Goal: Communication & Community: Answer question/provide support

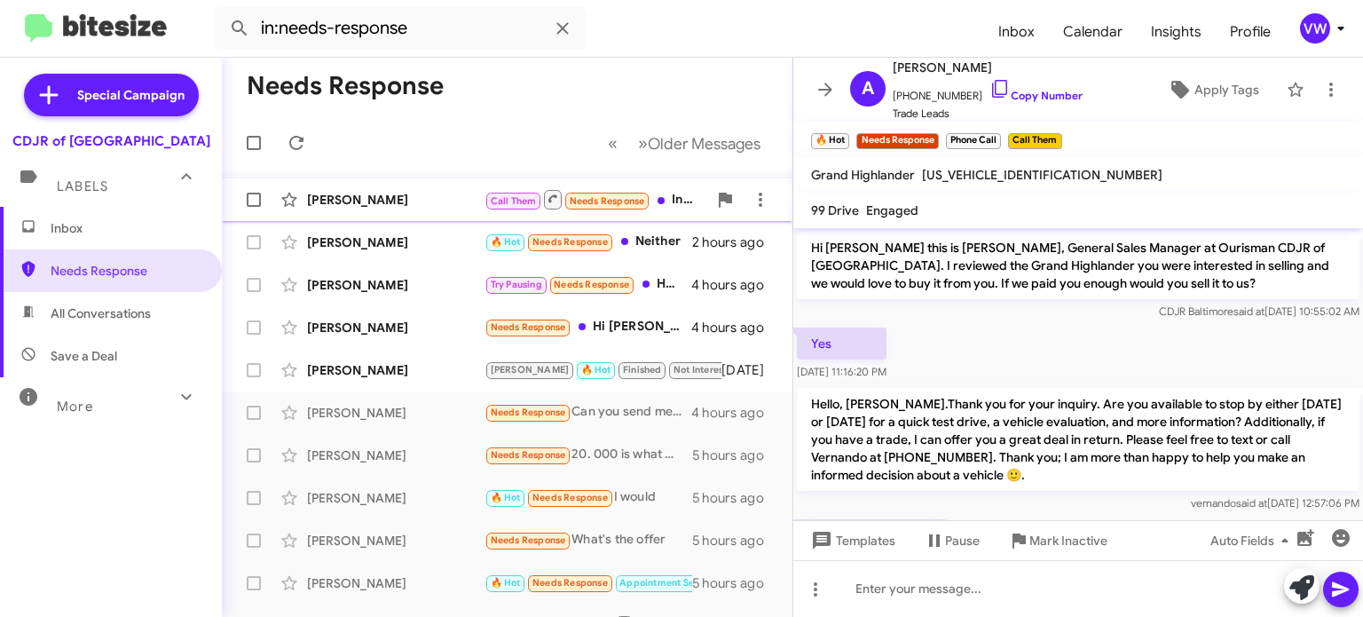
click at [584, 214] on div "[PERSON_NAME] Call Them Needs Response Inbound Call an hour ago" at bounding box center [507, 199] width 542 height 35
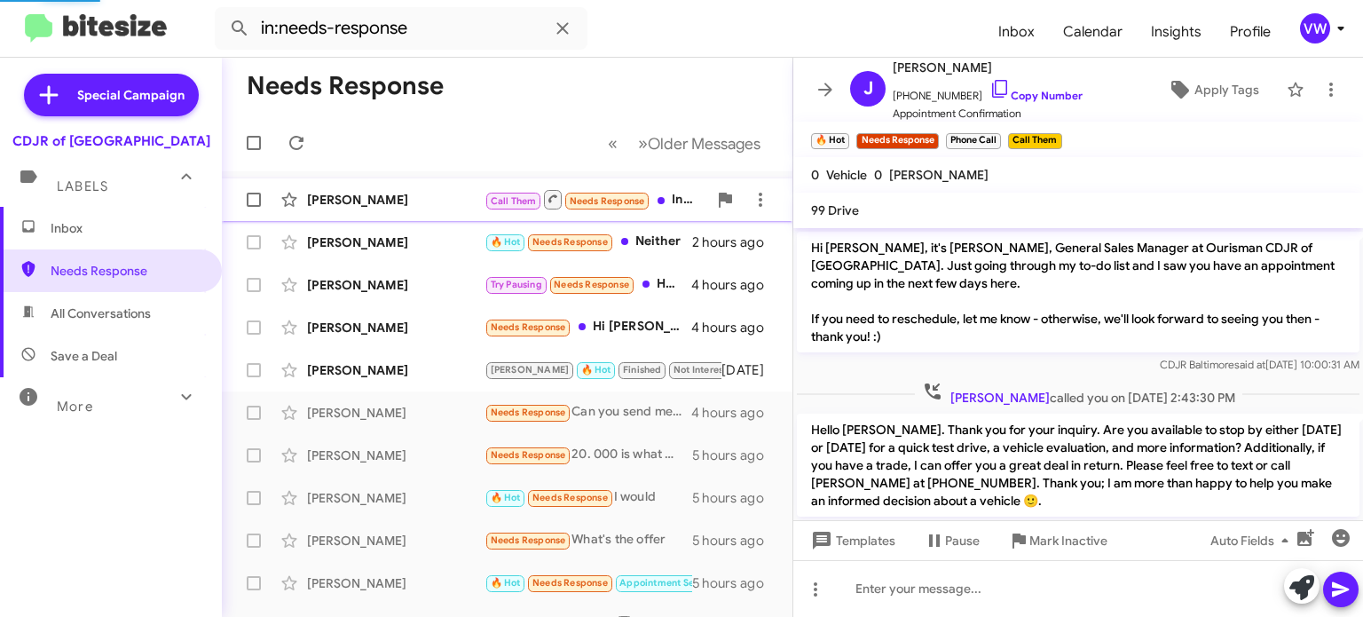
scroll to position [35, 0]
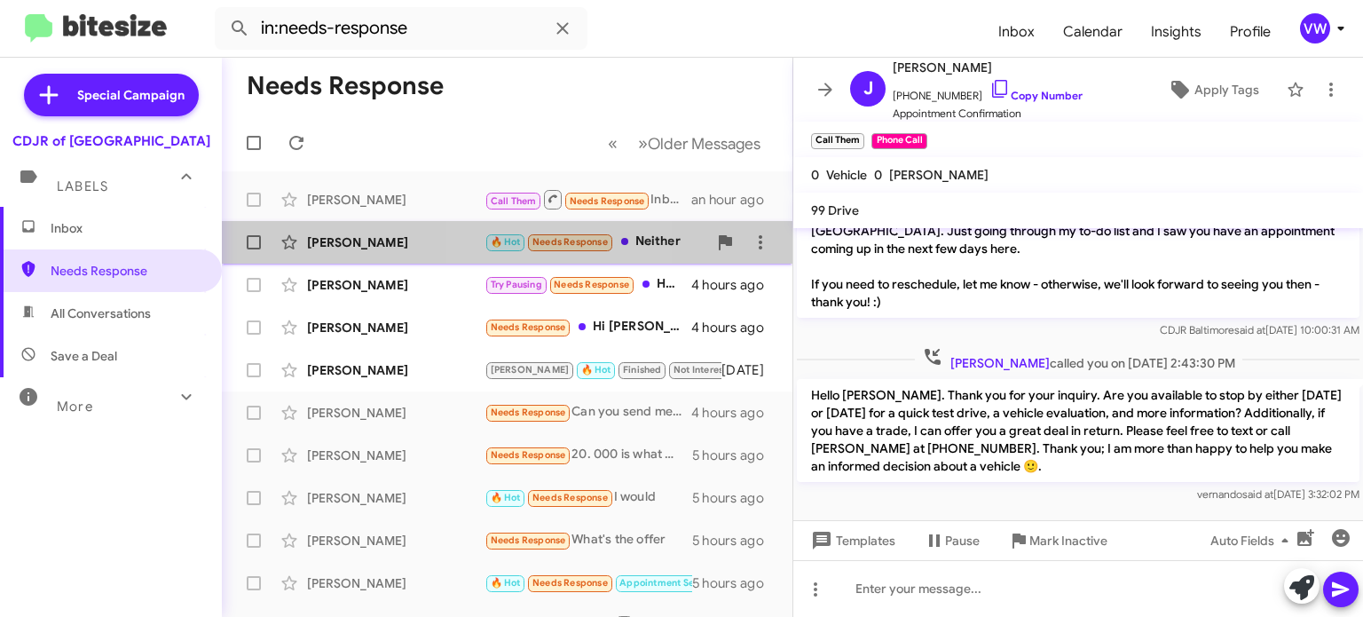
click at [537, 232] on span "🔥 Hot Needs Response" at bounding box center [549, 242] width 130 height 20
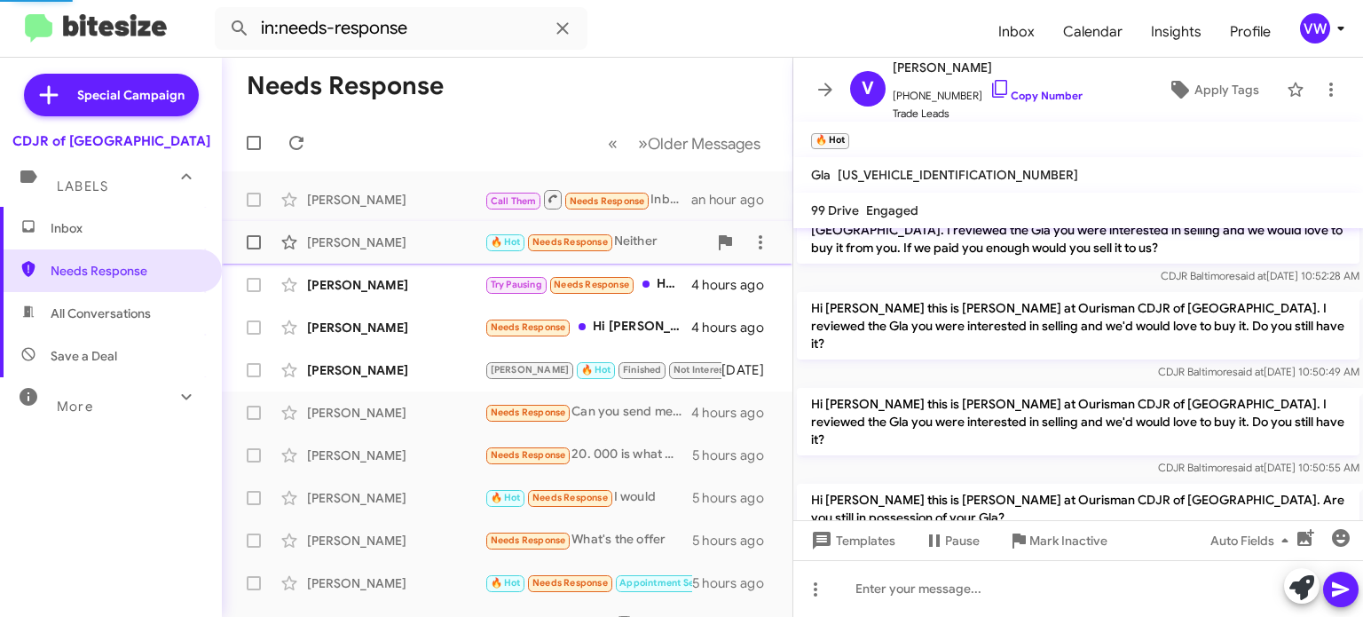
scroll to position [409, 0]
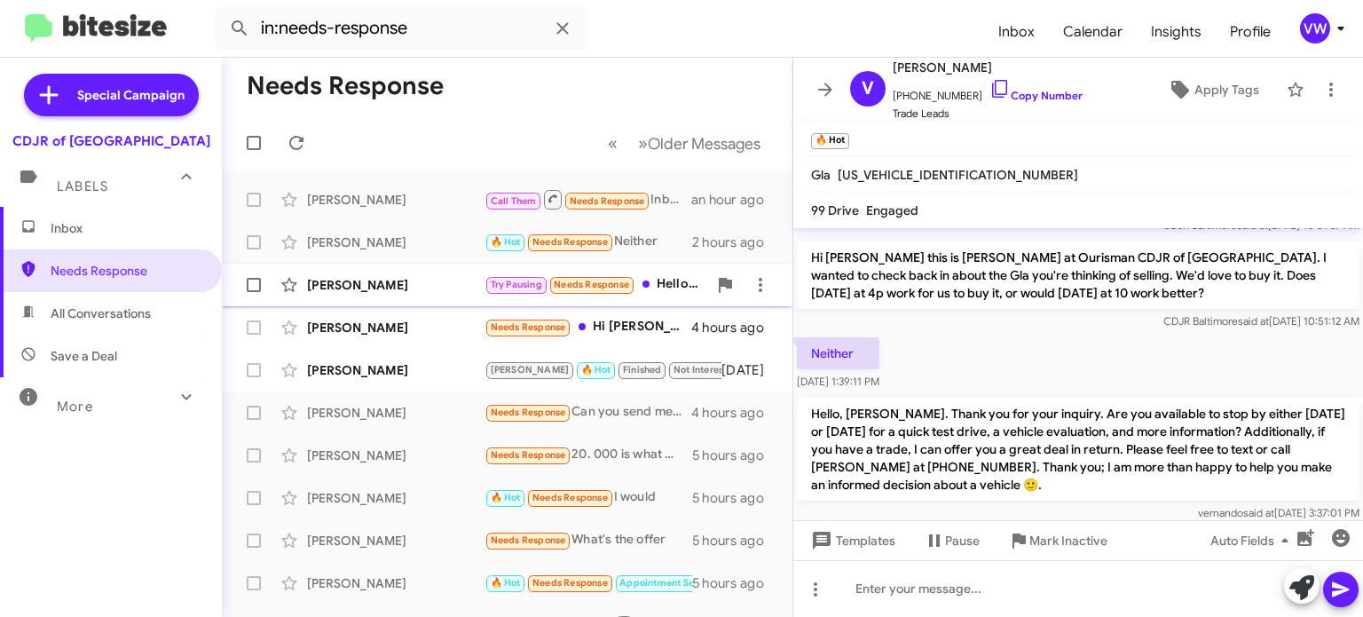
click at [590, 287] on span "Needs Response" at bounding box center [591, 285] width 75 height 12
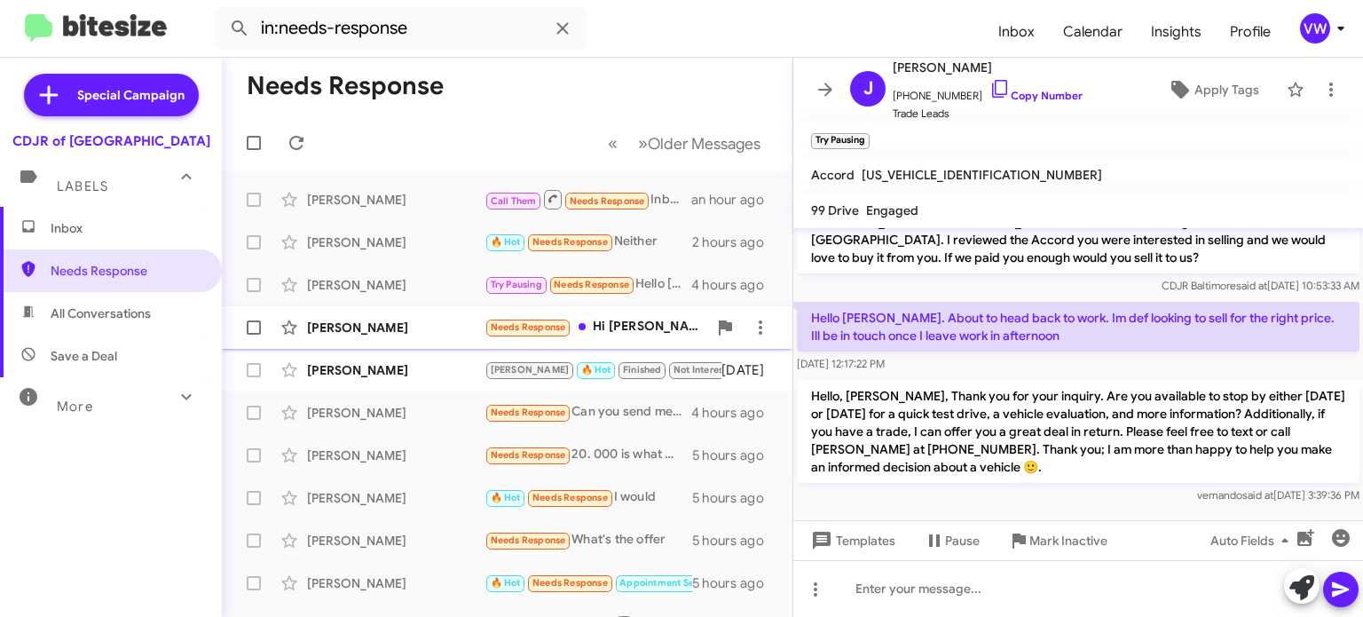
click at [551, 320] on small "Needs Response" at bounding box center [527, 327] width 83 height 17
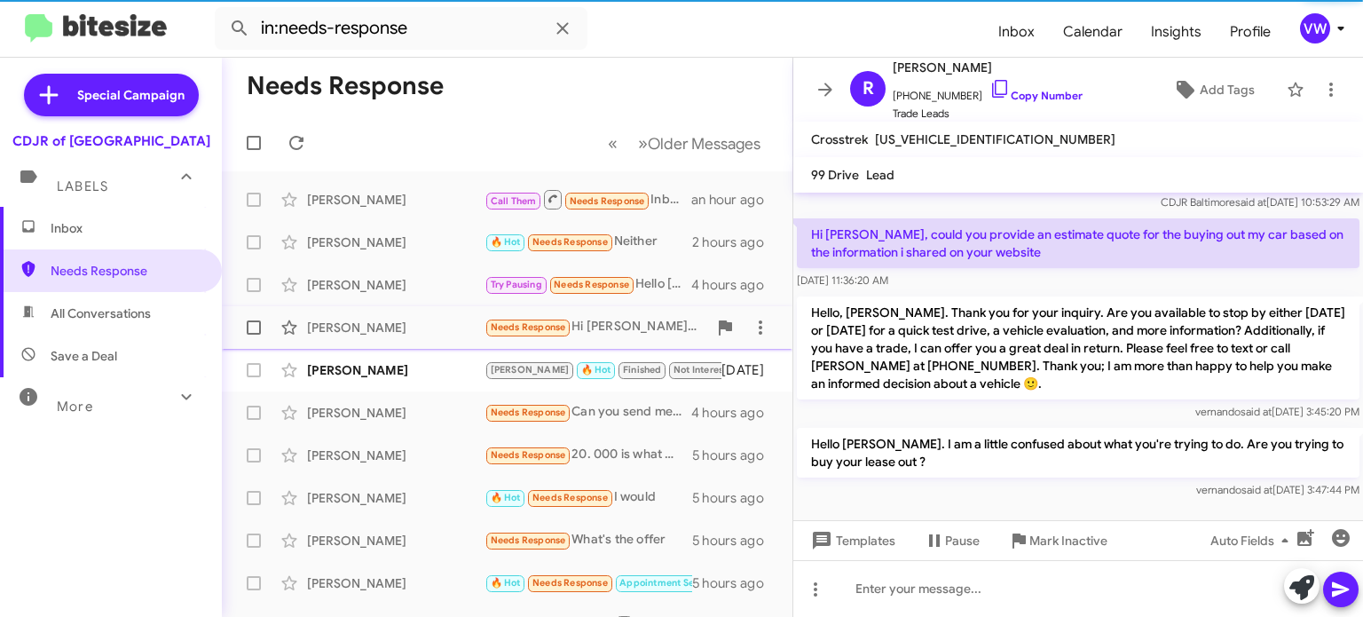
scroll to position [73, 0]
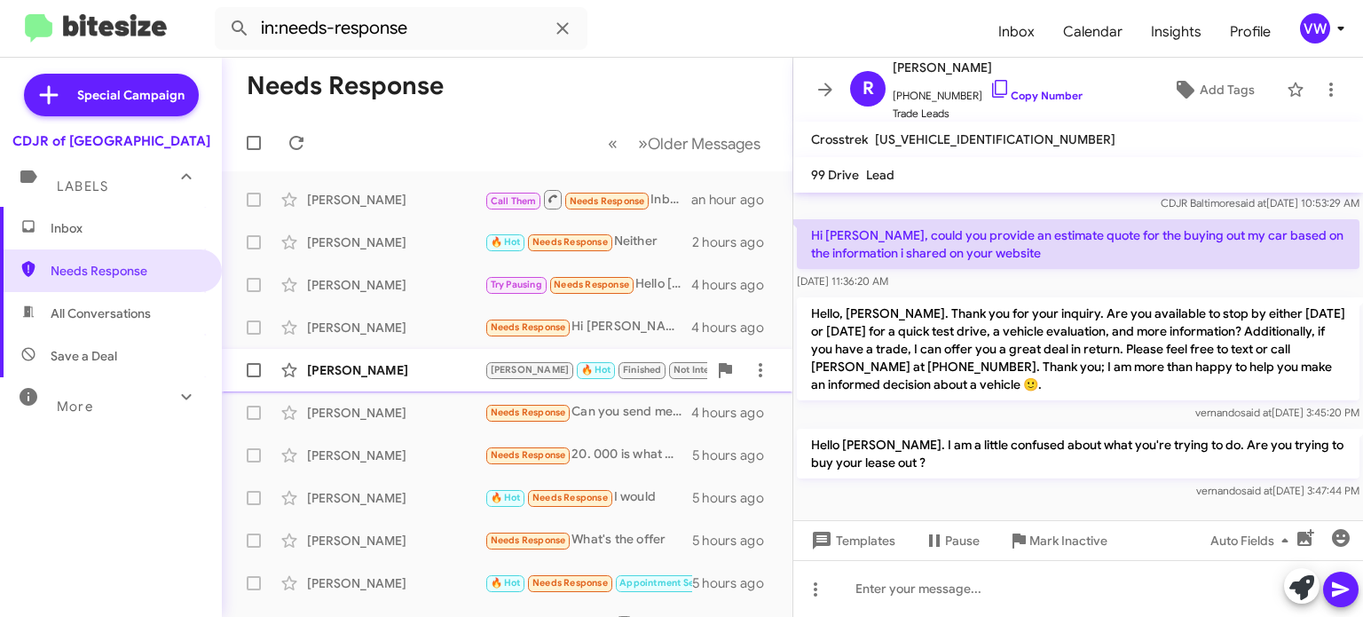
click at [438, 374] on div "[PERSON_NAME]" at bounding box center [395, 370] width 177 height 18
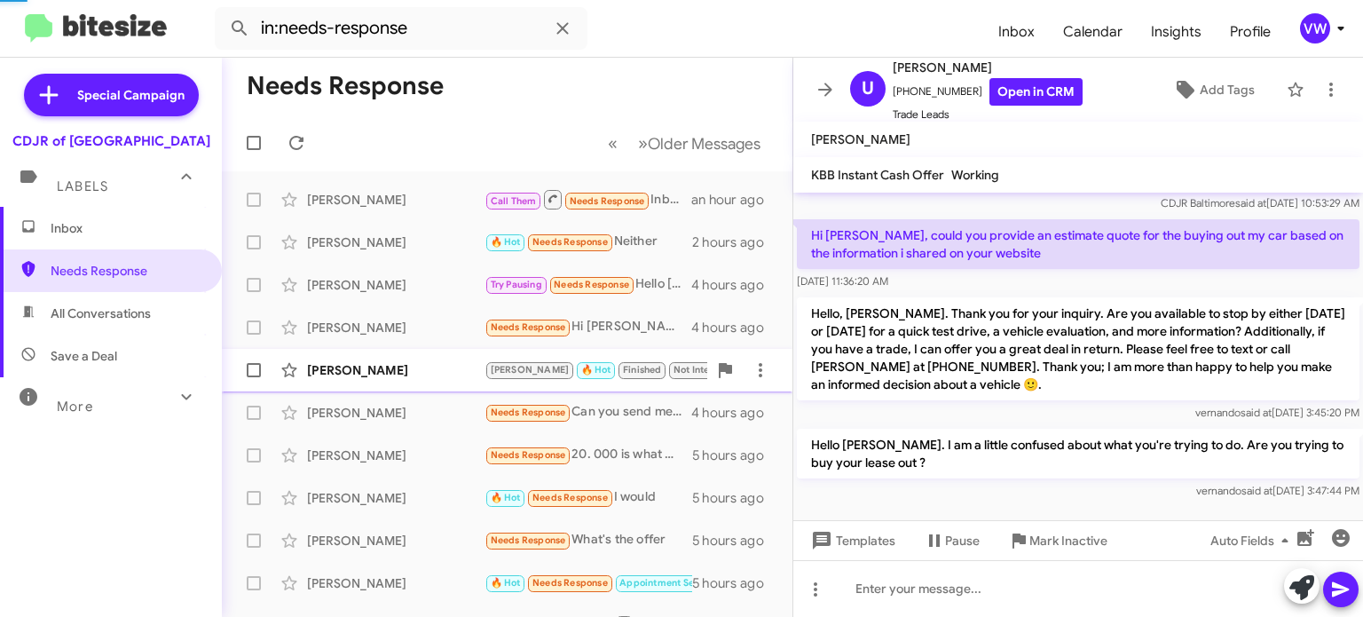
scroll to position [1518, 0]
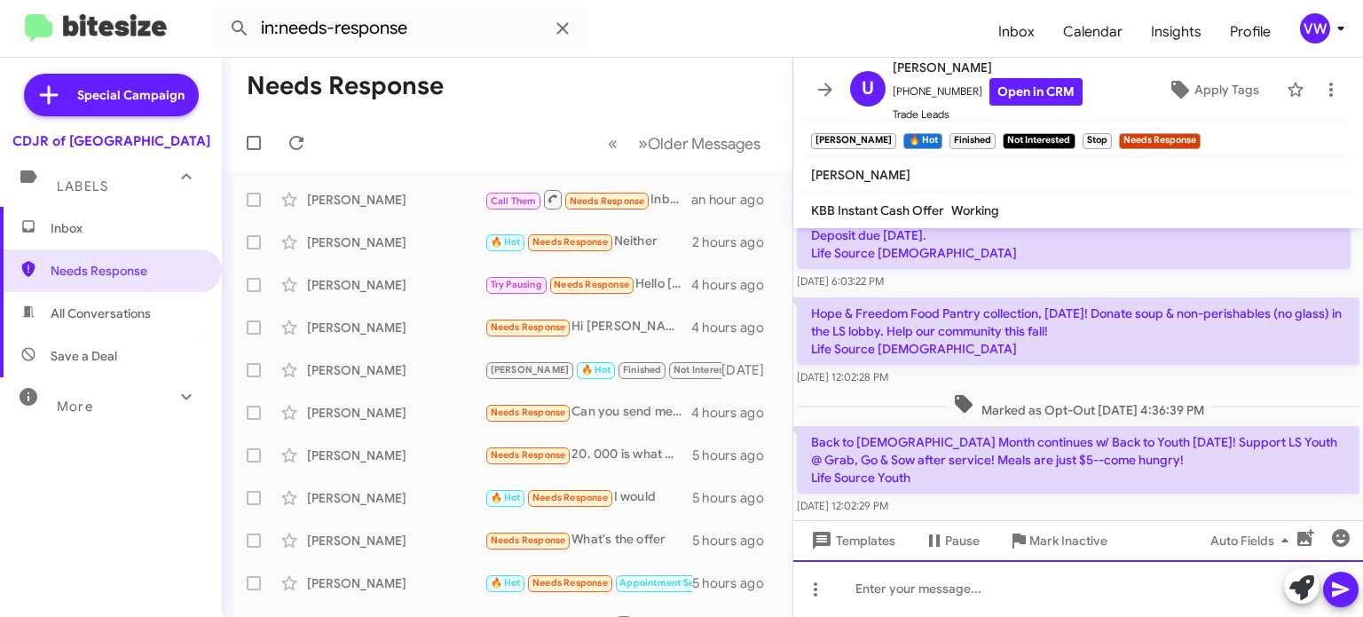
click at [979, 590] on div at bounding box center [1078, 588] width 570 height 57
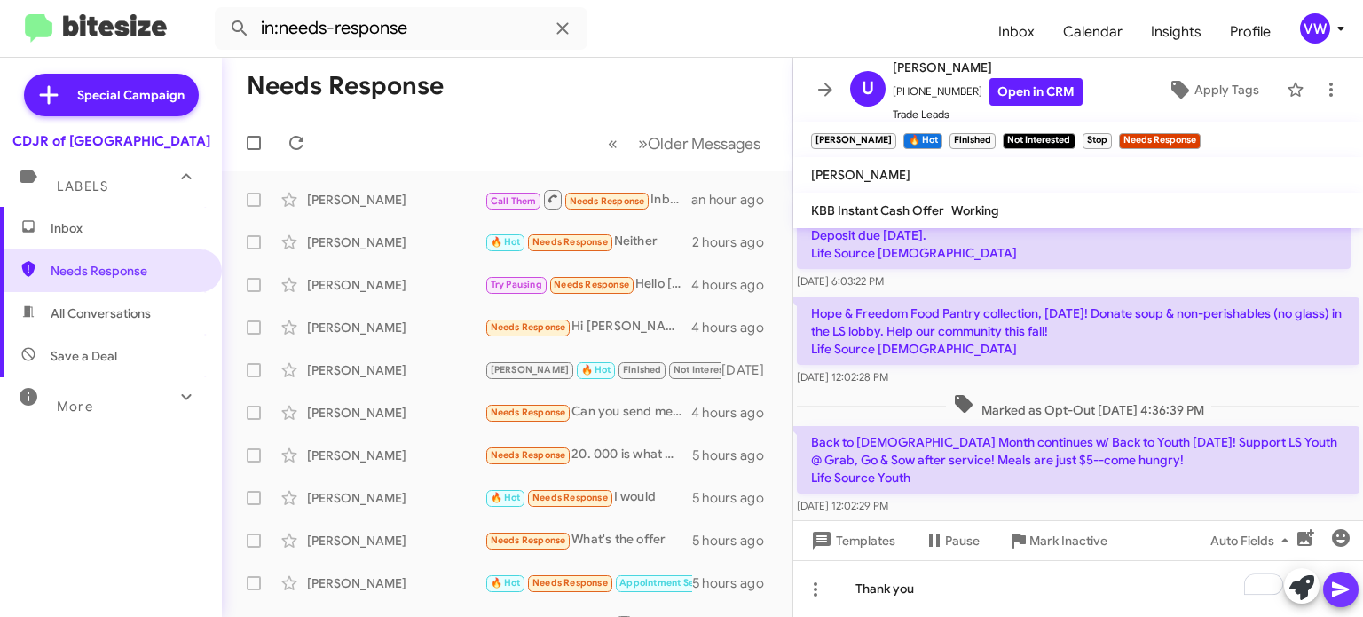
click at [1344, 594] on span at bounding box center [1340, 588] width 21 height 35
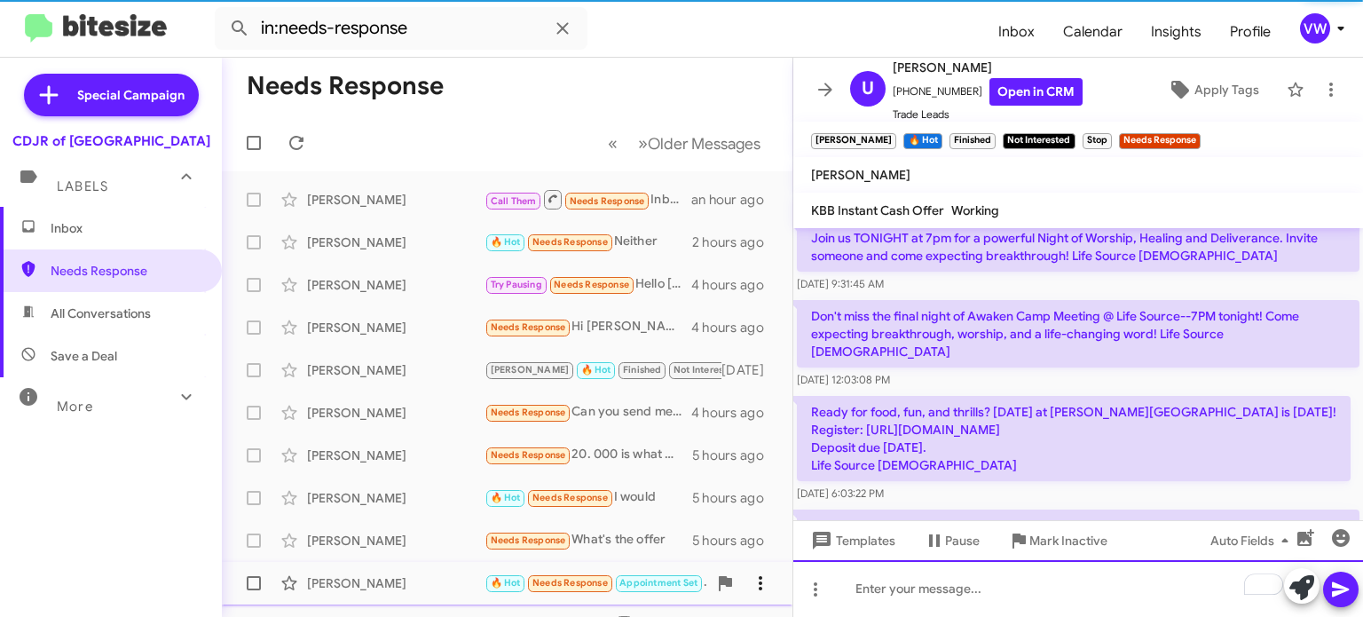
scroll to position [0, 0]
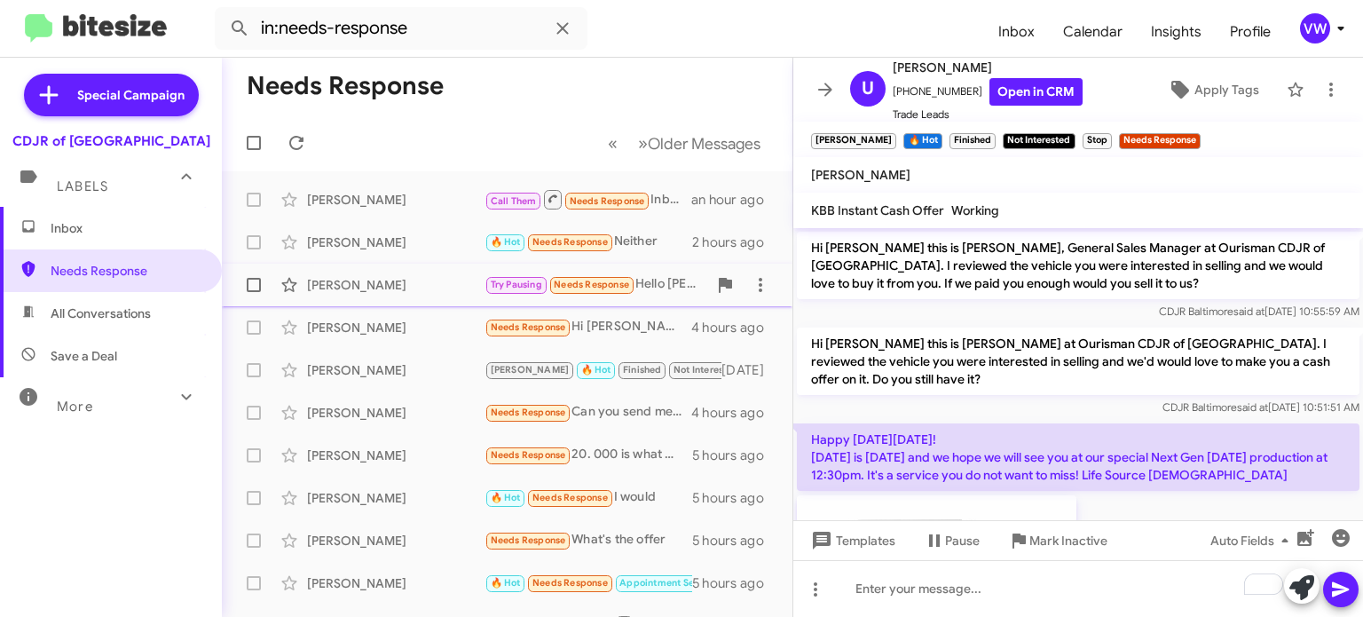
click at [541, 301] on div "[PERSON_NAME] Try Pausing Needs Response Hello [PERSON_NAME]. About to head bac…" at bounding box center [507, 284] width 542 height 35
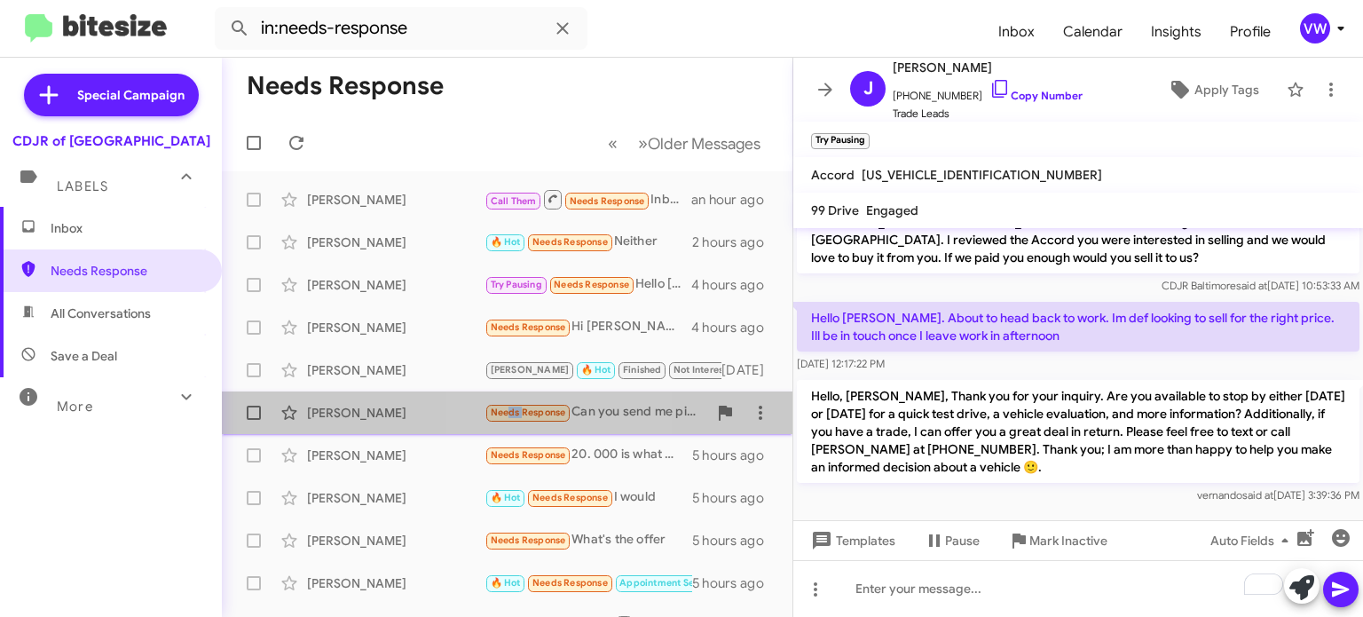
click at [504, 420] on small "Needs Response" at bounding box center [527, 413] width 83 height 17
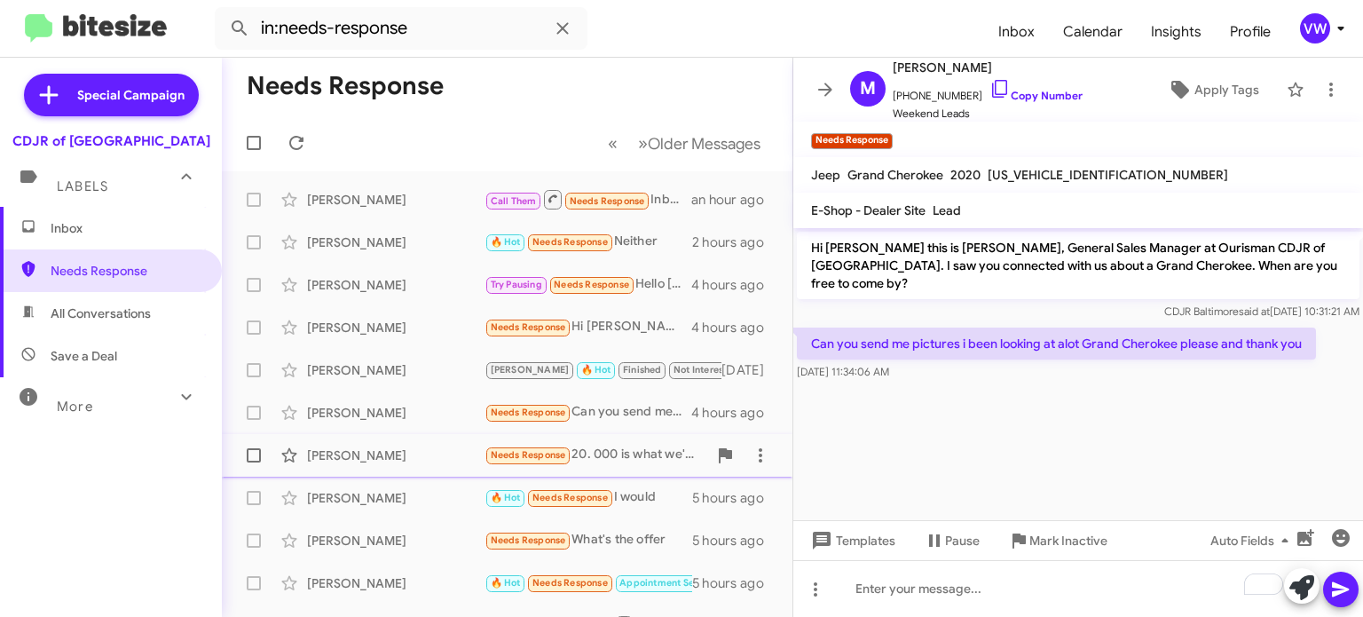
click at [541, 451] on span "Needs Response" at bounding box center [528, 455] width 75 height 12
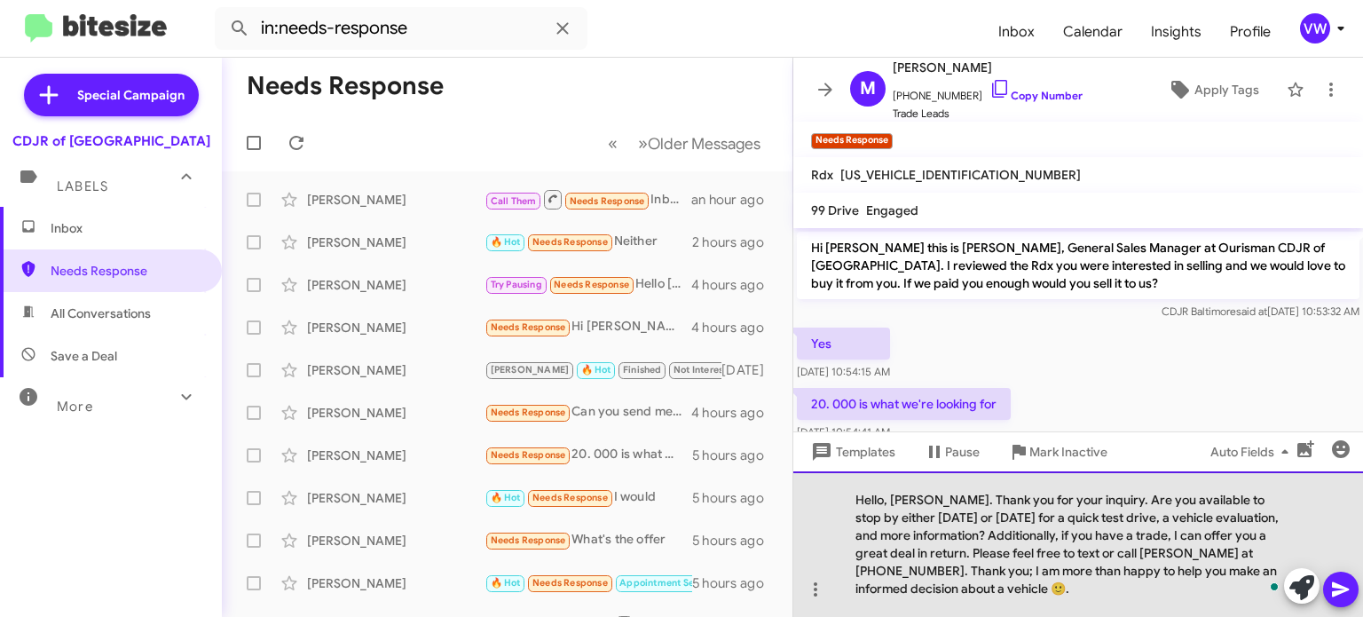
drag, startPoint x: 940, startPoint y: 499, endPoint x: 923, endPoint y: 501, distance: 17.1
click at [940, 499] on div "Hello, [PERSON_NAME]. Thank you for your inquiry. Are you available to stop by …" at bounding box center [1078, 544] width 570 height 146
click at [906, 500] on div "Hello, Mr [PERSON_NAME]. Thank you for your inquiry. Are you available to stop …" at bounding box center [1078, 544] width 570 height 146
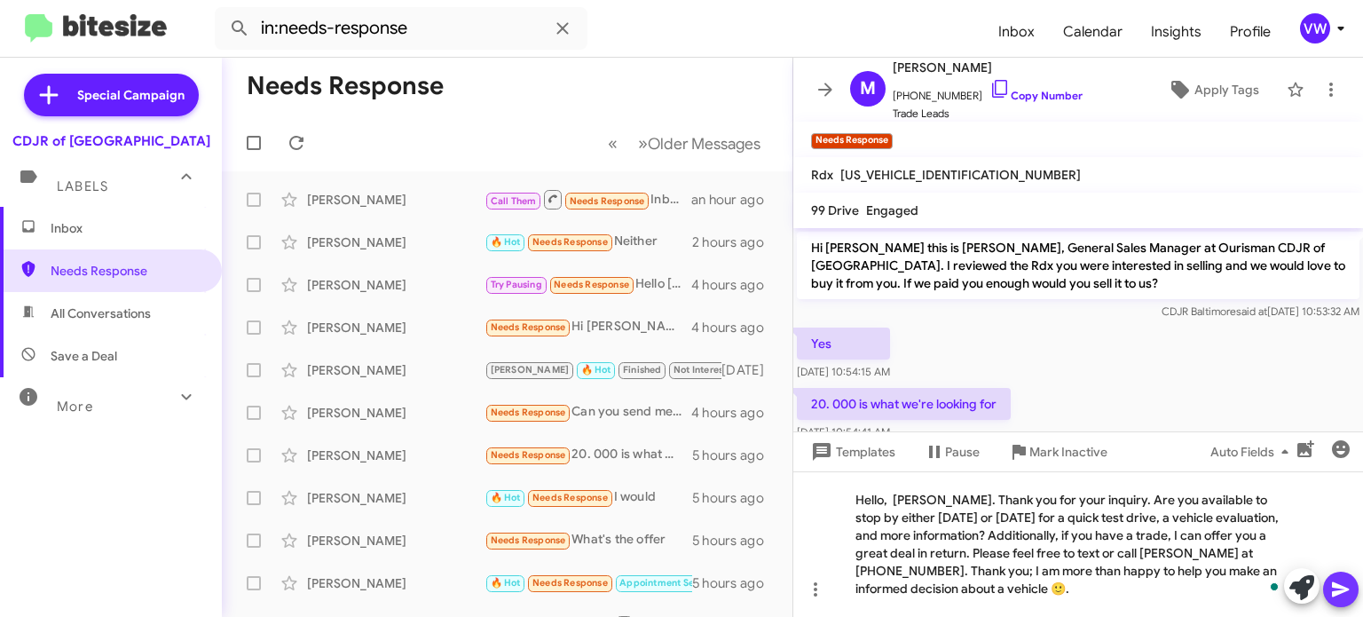
click at [1332, 595] on icon at bounding box center [1340, 589] width 17 height 15
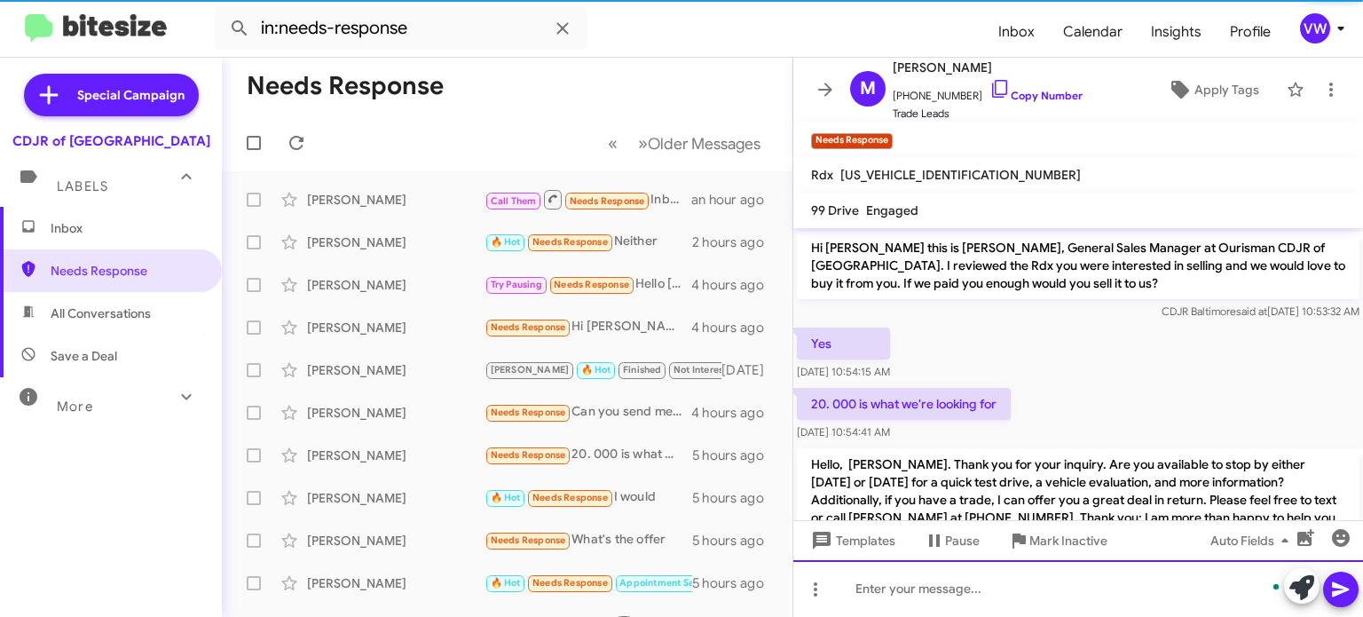
scroll to position [73, 0]
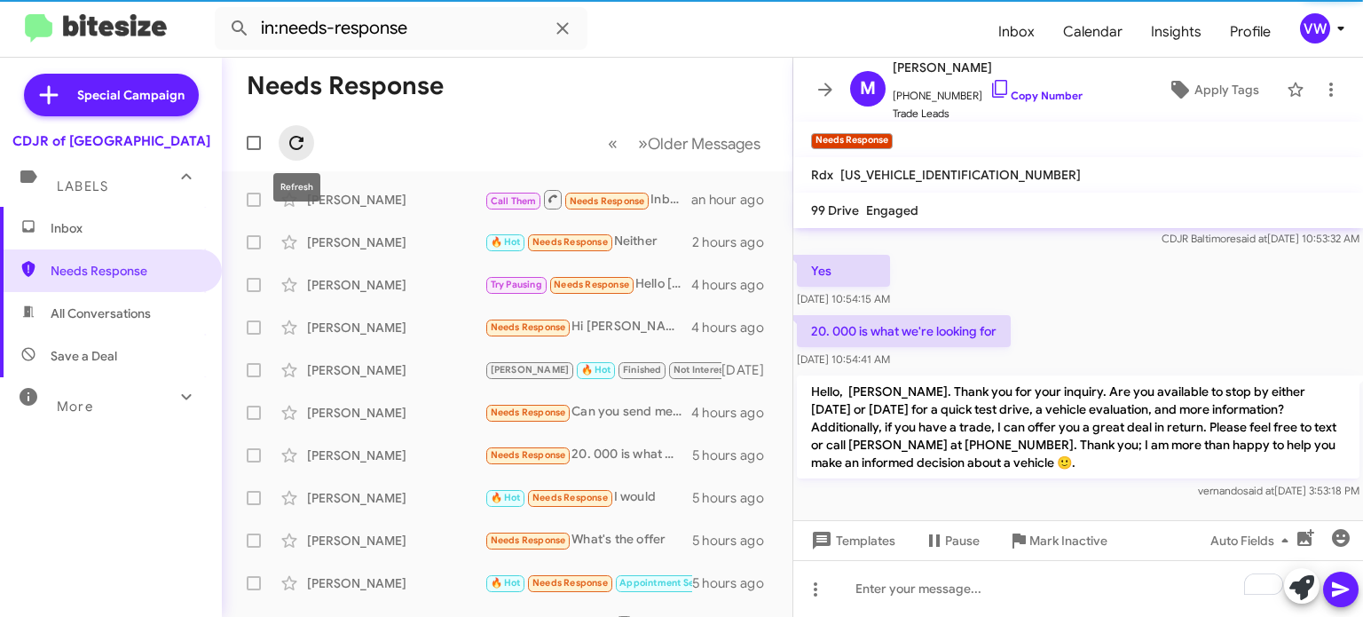
click at [298, 143] on icon at bounding box center [296, 142] width 21 height 21
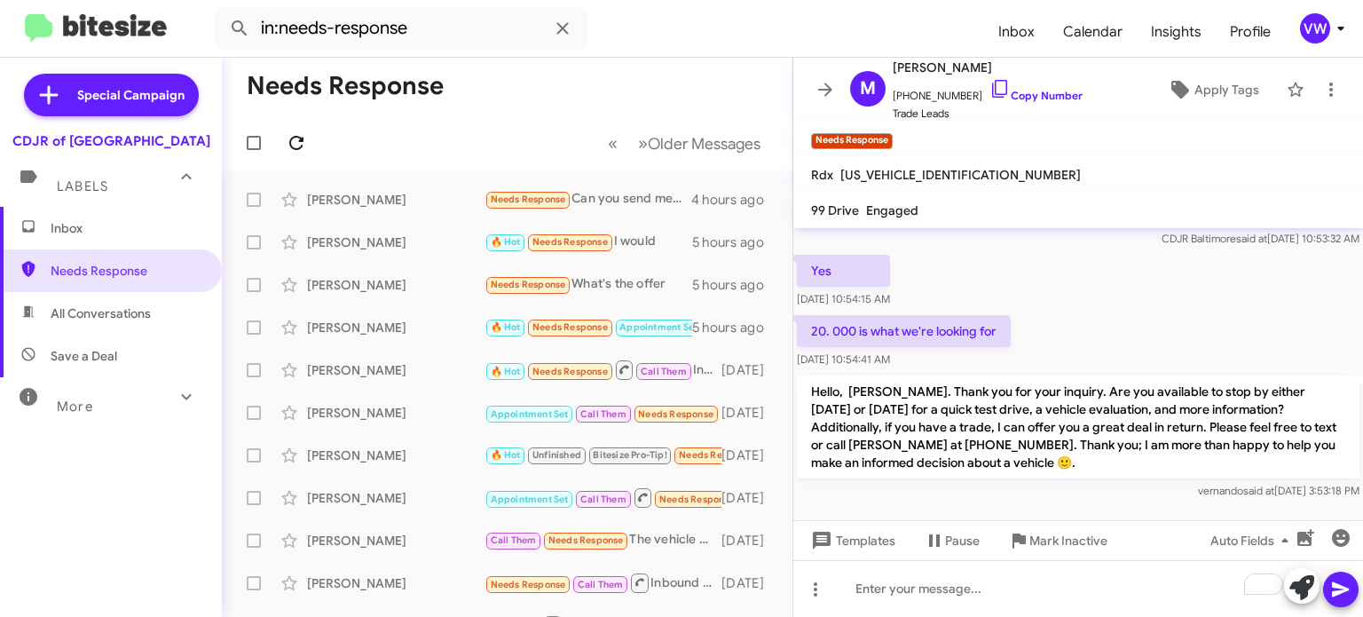
click at [299, 142] on icon at bounding box center [296, 142] width 21 height 21
drag, startPoint x: 301, startPoint y: 143, endPoint x: 286, endPoint y: 147, distance: 15.7
click at [289, 145] on icon at bounding box center [296, 142] width 21 height 21
click at [547, 199] on span "Needs Response" at bounding box center [528, 199] width 75 height 12
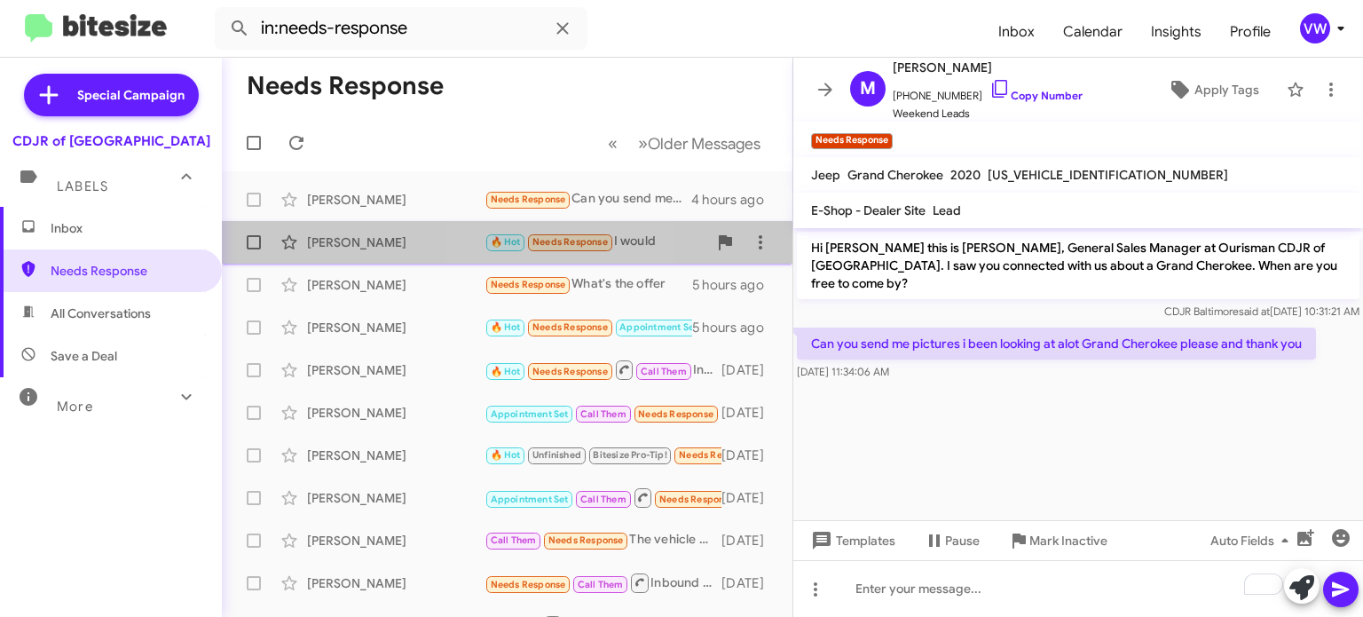
click at [570, 245] on span "Needs Response" at bounding box center [569, 242] width 75 height 12
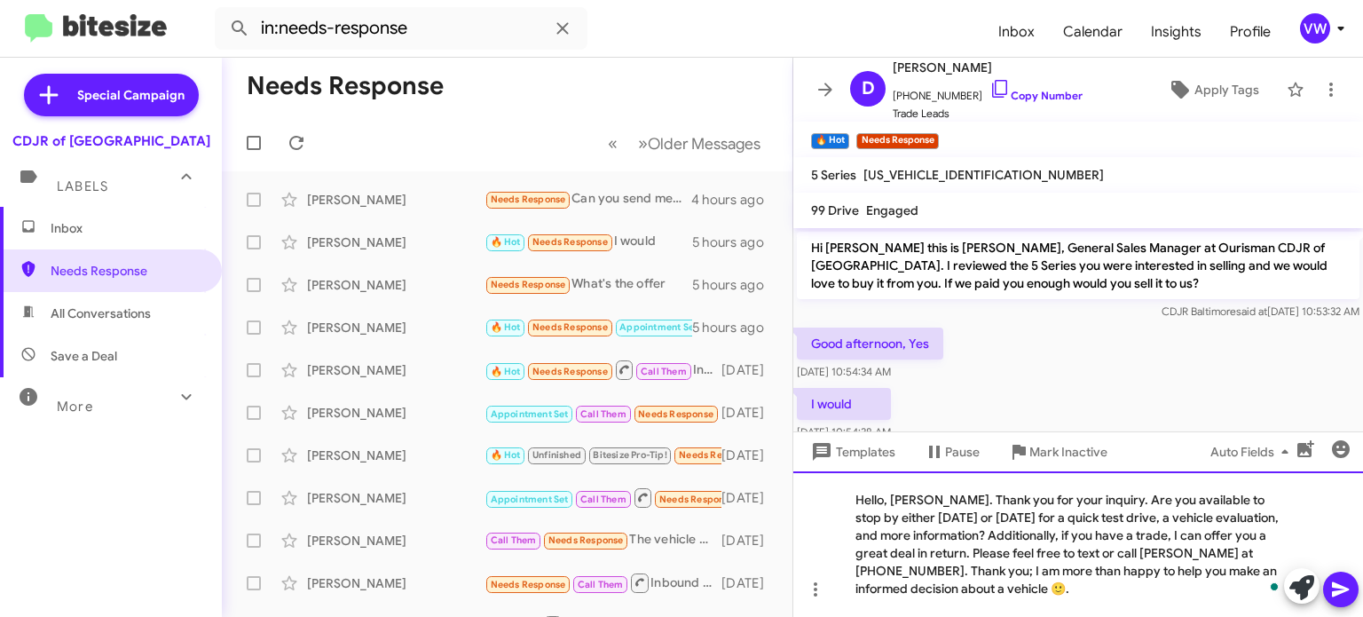
click at [938, 496] on div "Hello, [PERSON_NAME]. Thank you for your inquiry. Are you available to stop by …" at bounding box center [1078, 544] width 570 height 146
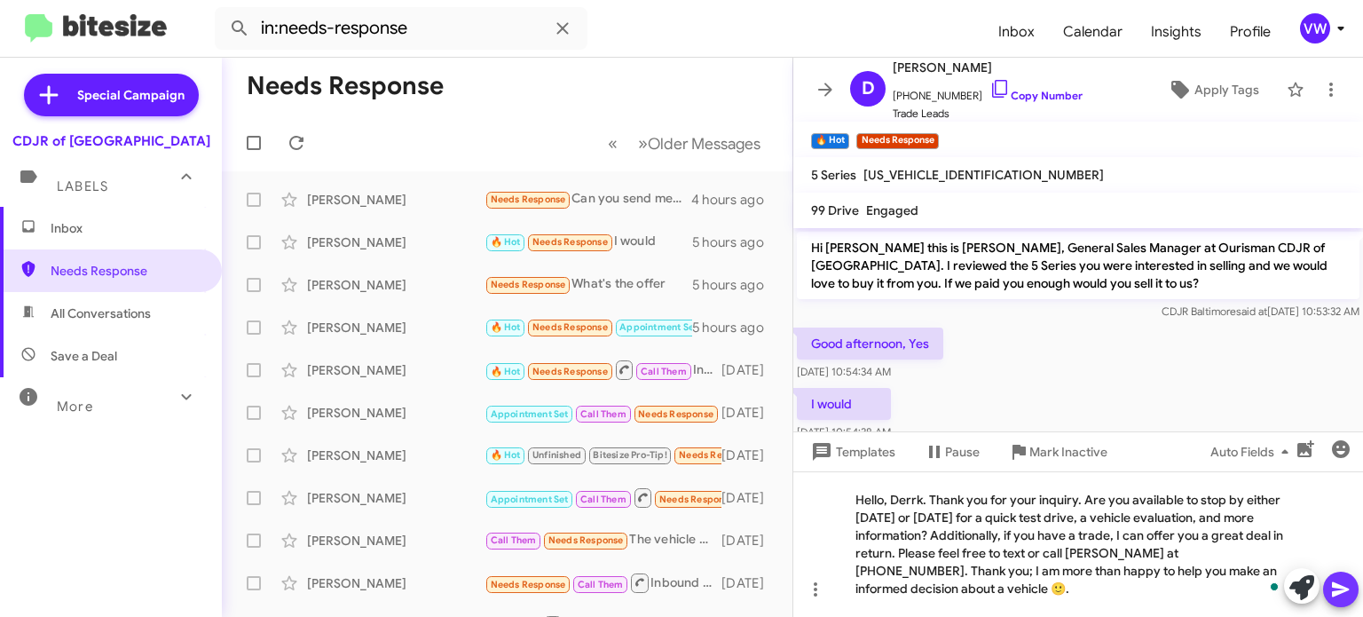
click at [1344, 587] on icon at bounding box center [1340, 588] width 21 height 21
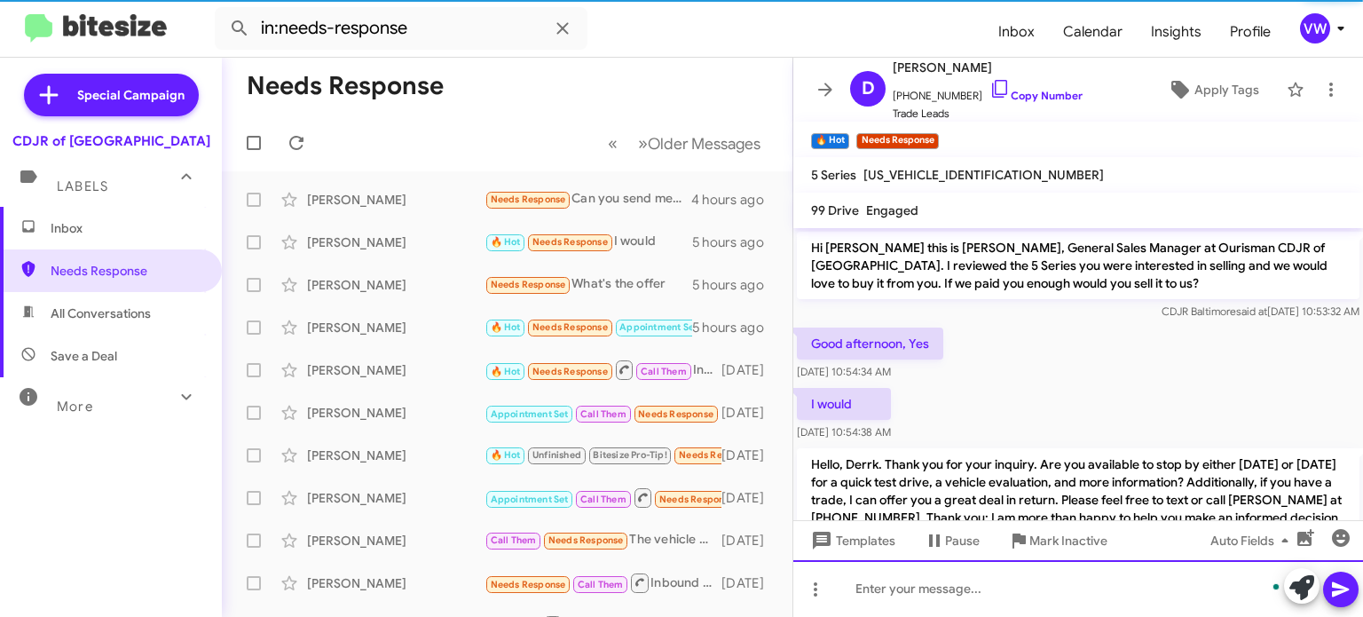
scroll to position [73, 0]
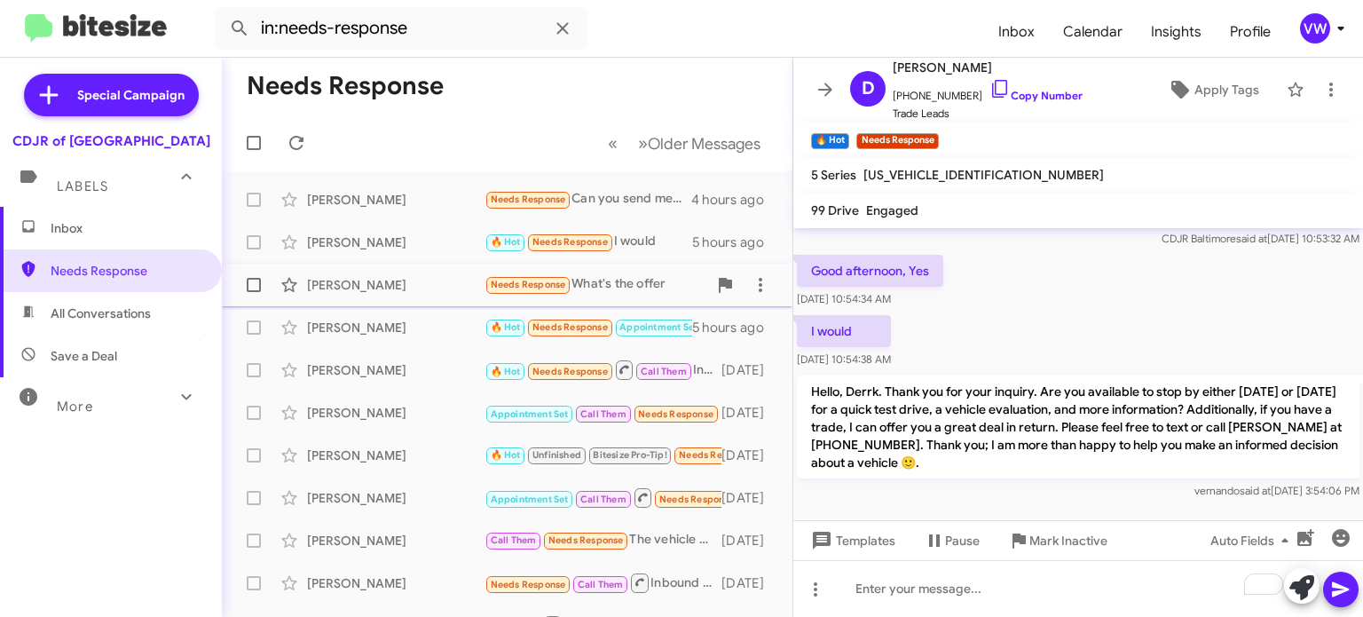
click at [525, 285] on span "Needs Response" at bounding box center [528, 285] width 75 height 12
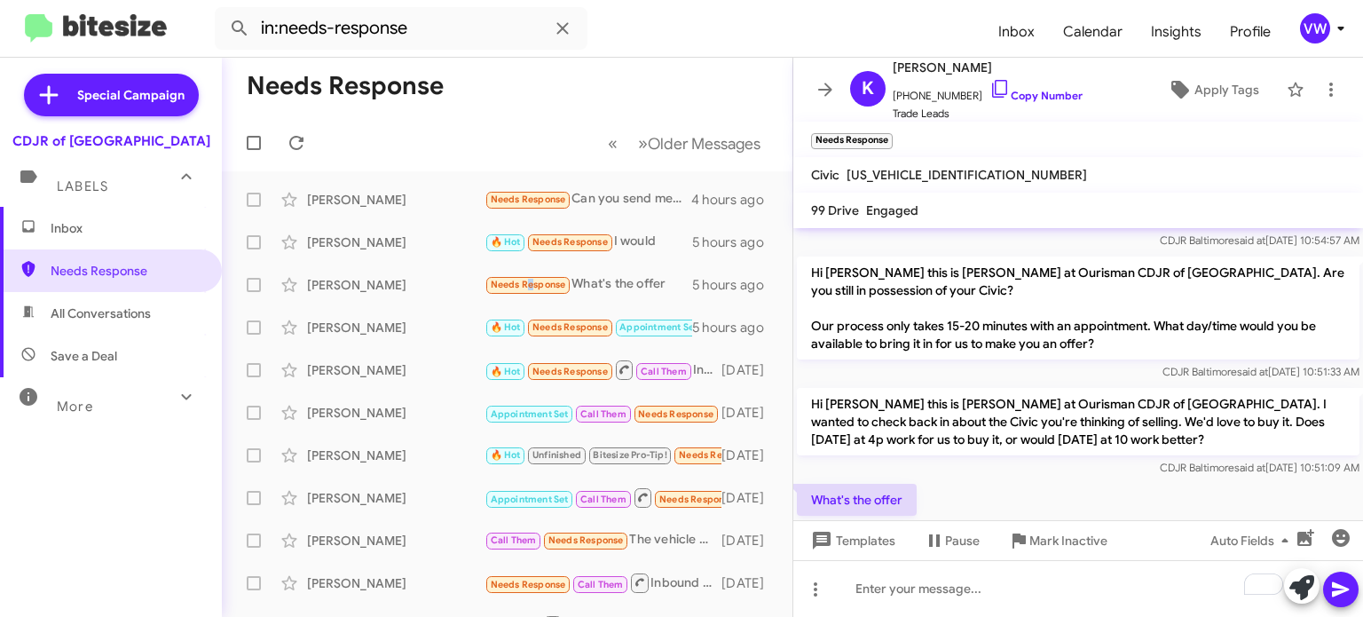
scroll to position [108, 0]
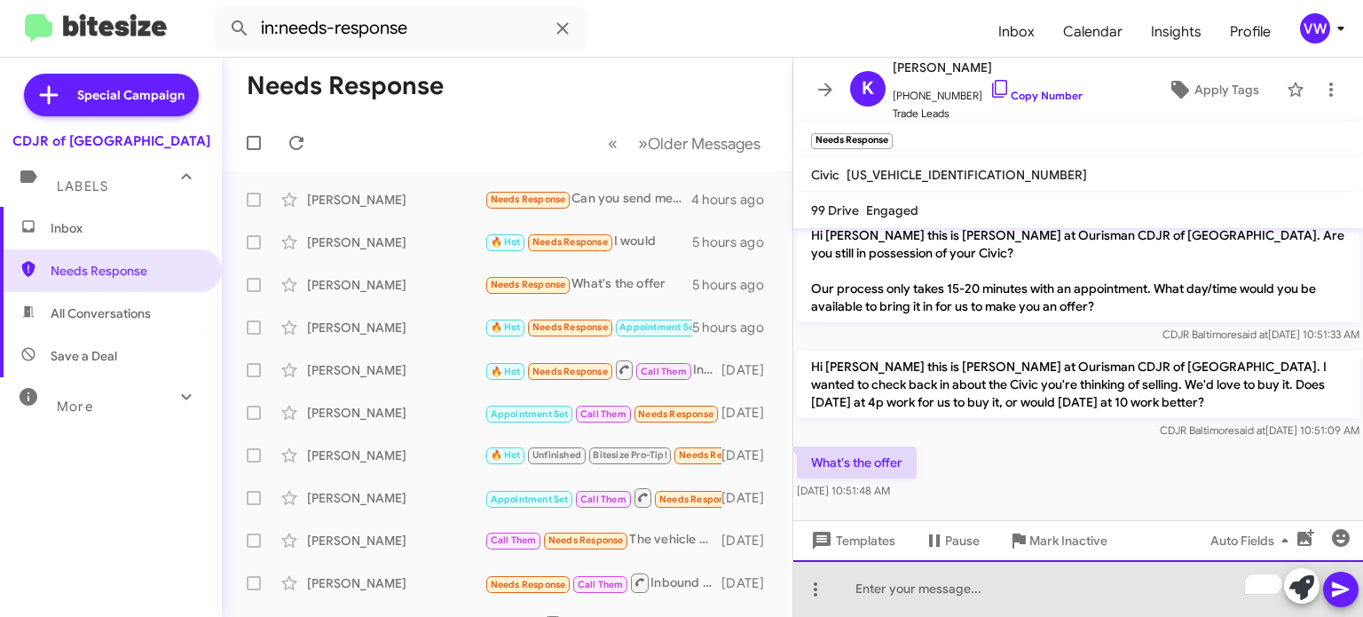
click at [1009, 586] on div "To enrich screen reader interactions, please activate Accessibility in Grammarl…" at bounding box center [1078, 588] width 570 height 57
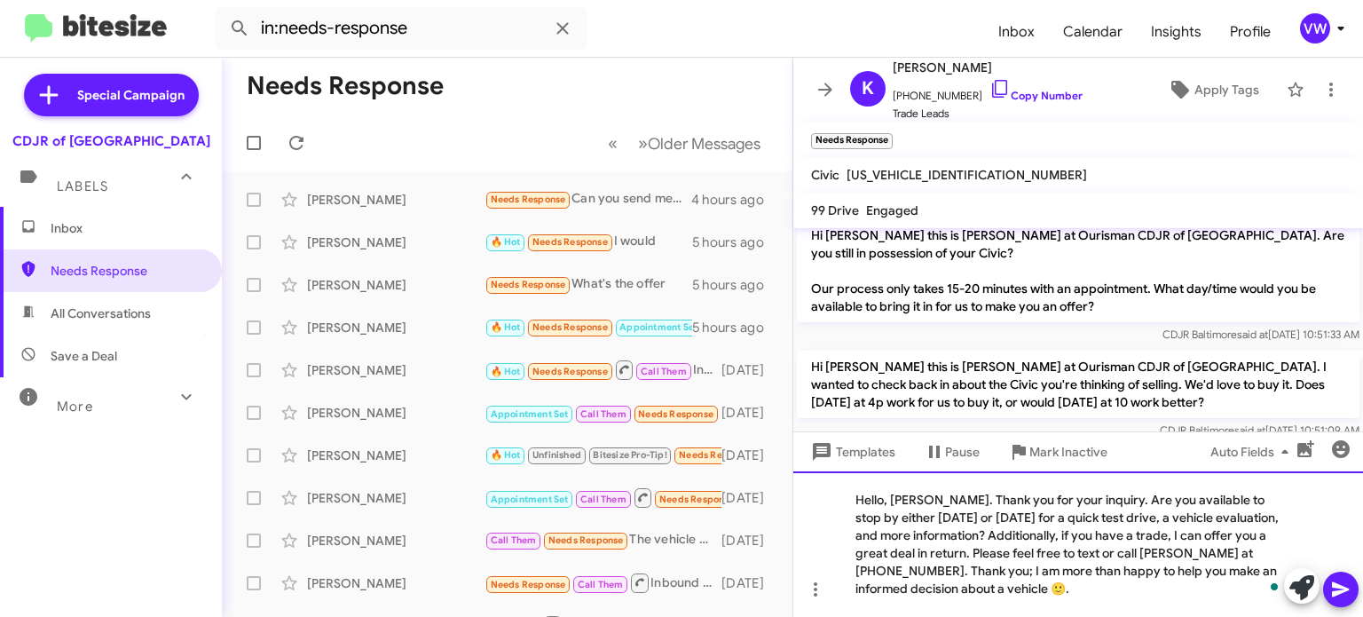
drag, startPoint x: 940, startPoint y: 498, endPoint x: 940, endPoint y: 487, distance: 10.6
click at [940, 496] on div "Hello, [PERSON_NAME]. Thank you for your inquiry. Are you available to stop by …" at bounding box center [1078, 544] width 570 height 146
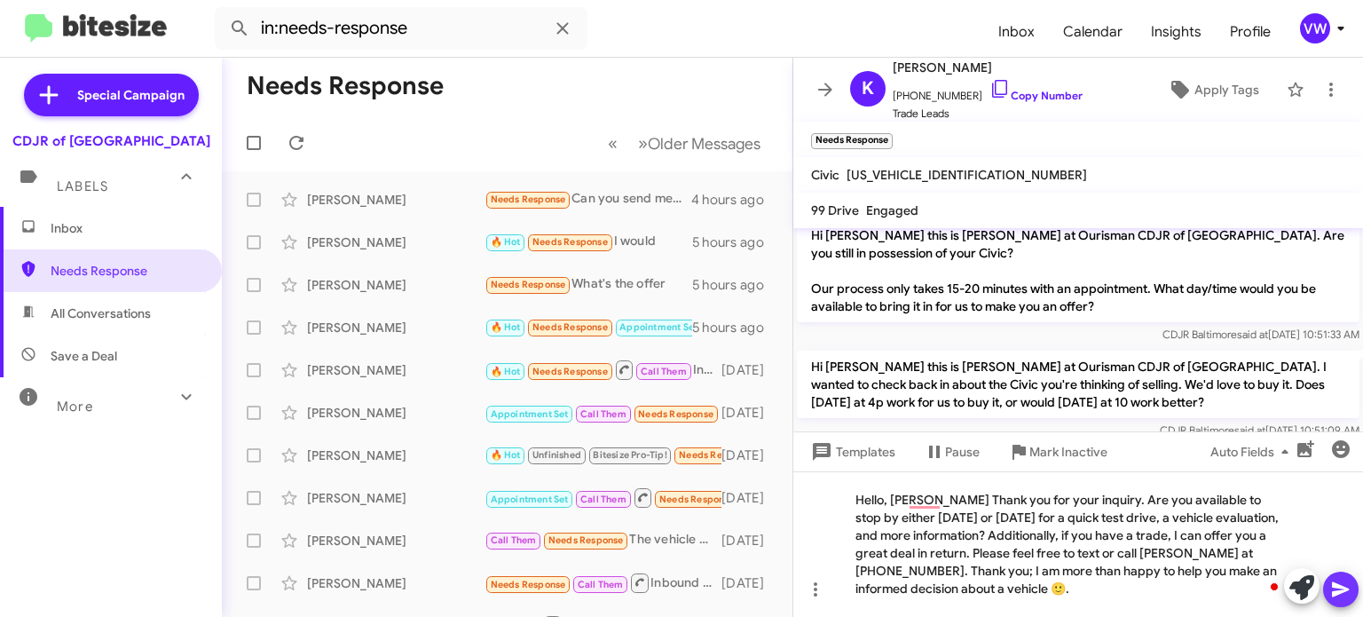
click at [1343, 597] on icon at bounding box center [1340, 588] width 21 height 21
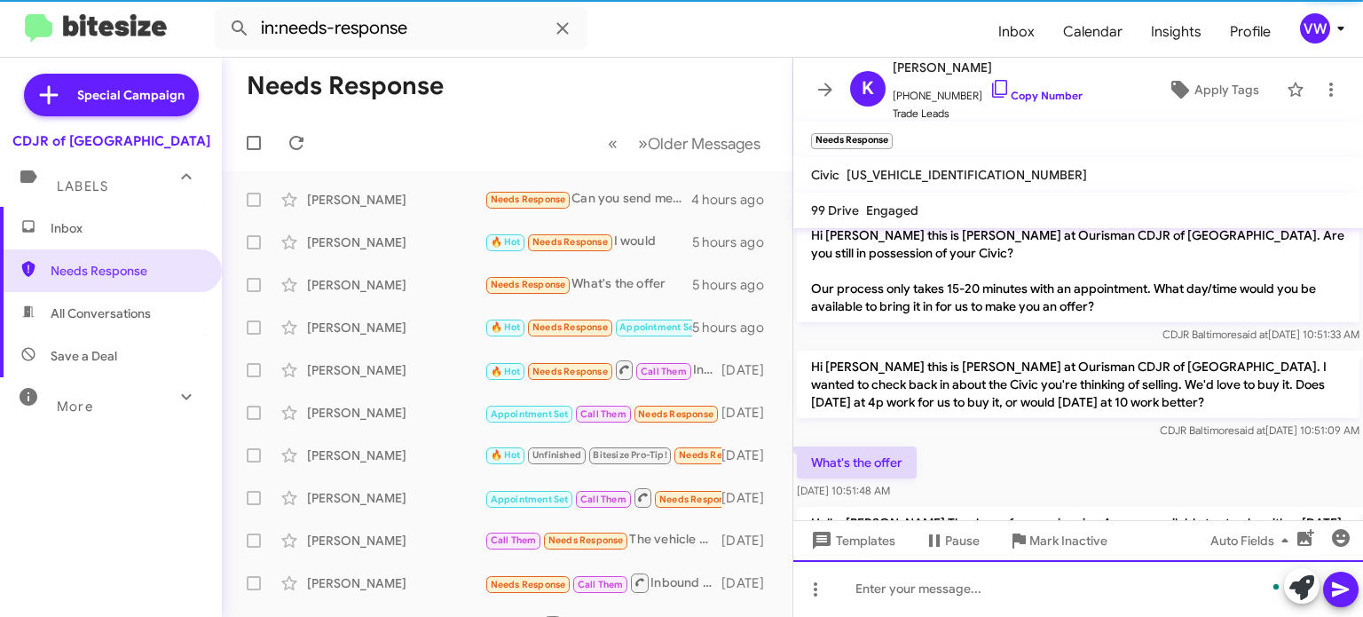
scroll to position [0, 0]
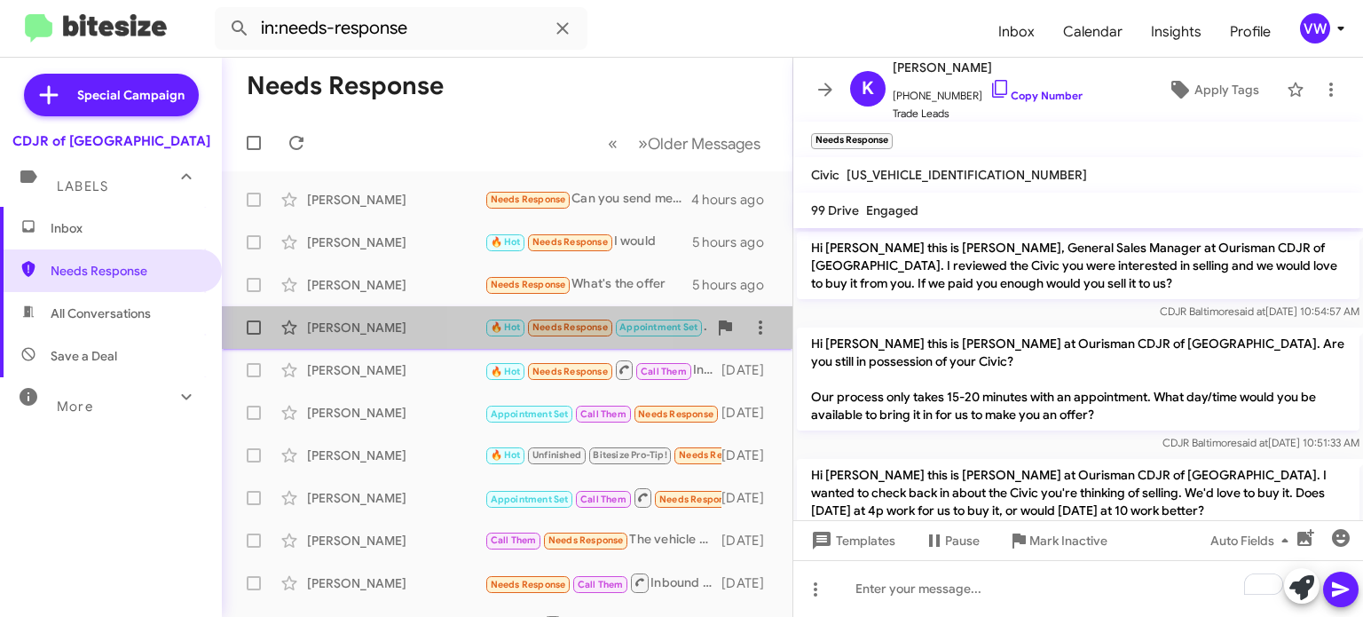
drag, startPoint x: 543, startPoint y: 326, endPoint x: 555, endPoint y: 324, distance: 11.8
click at [549, 330] on span "Needs Response" at bounding box center [569, 327] width 75 height 12
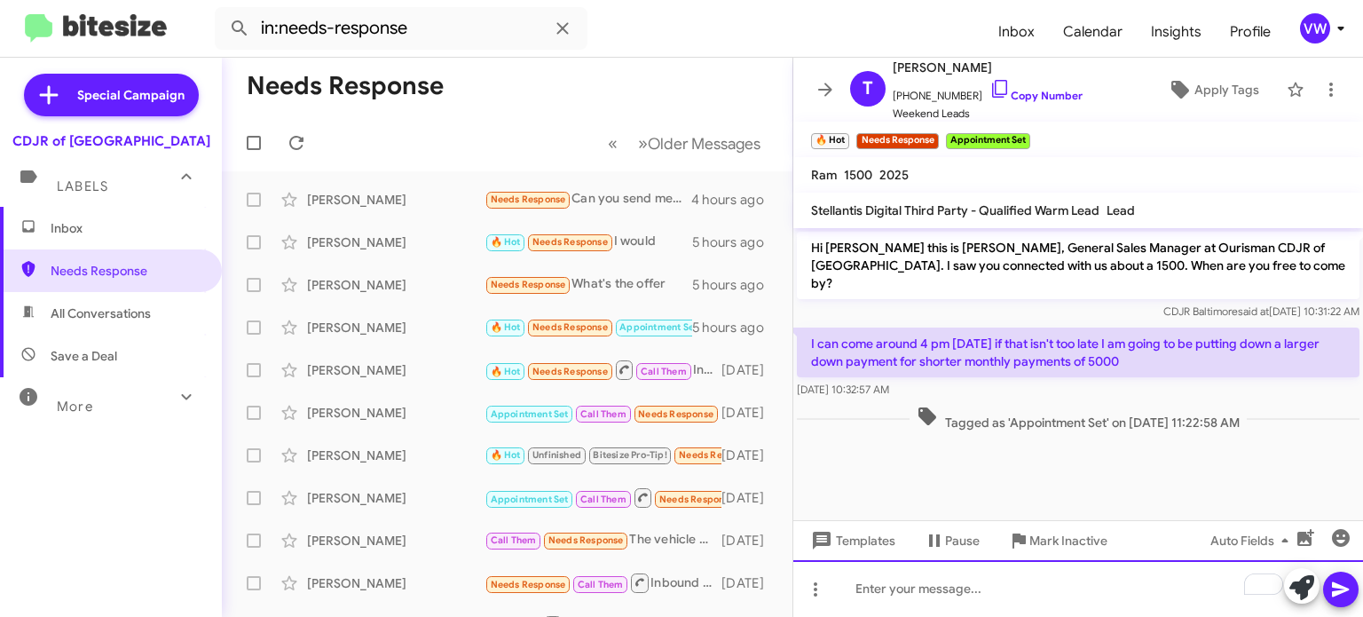
click at [958, 599] on div "To enrich screen reader interactions, please activate Accessibility in Grammarl…" at bounding box center [1078, 588] width 570 height 57
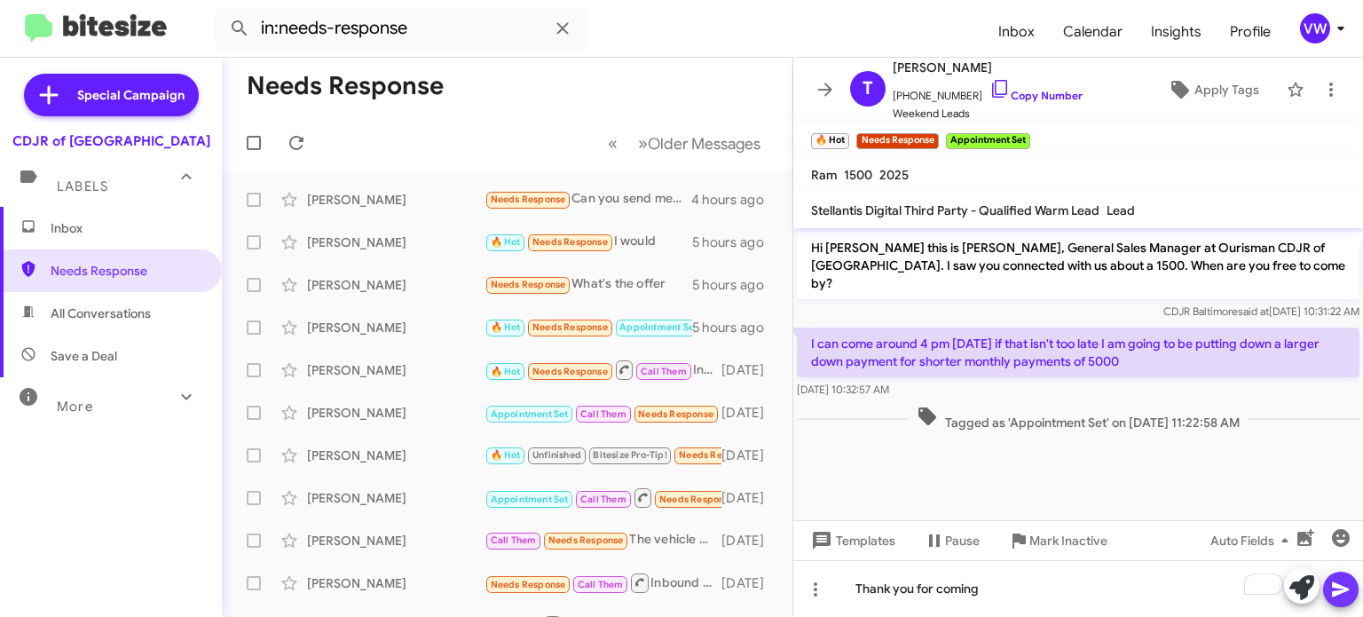
drag, startPoint x: 1341, startPoint y: 582, endPoint x: 1330, endPoint y: 585, distance: 11.0
click at [1341, 582] on icon at bounding box center [1340, 588] width 21 height 21
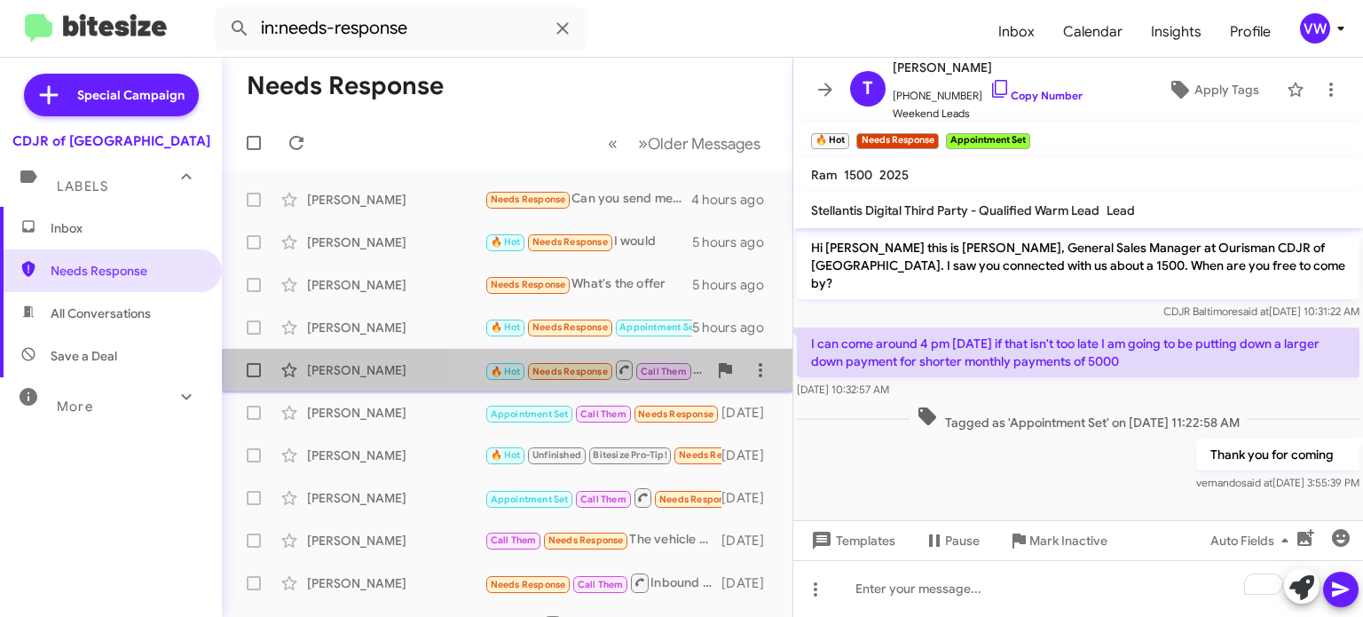
click at [582, 366] on span "Needs Response" at bounding box center [569, 372] width 75 height 12
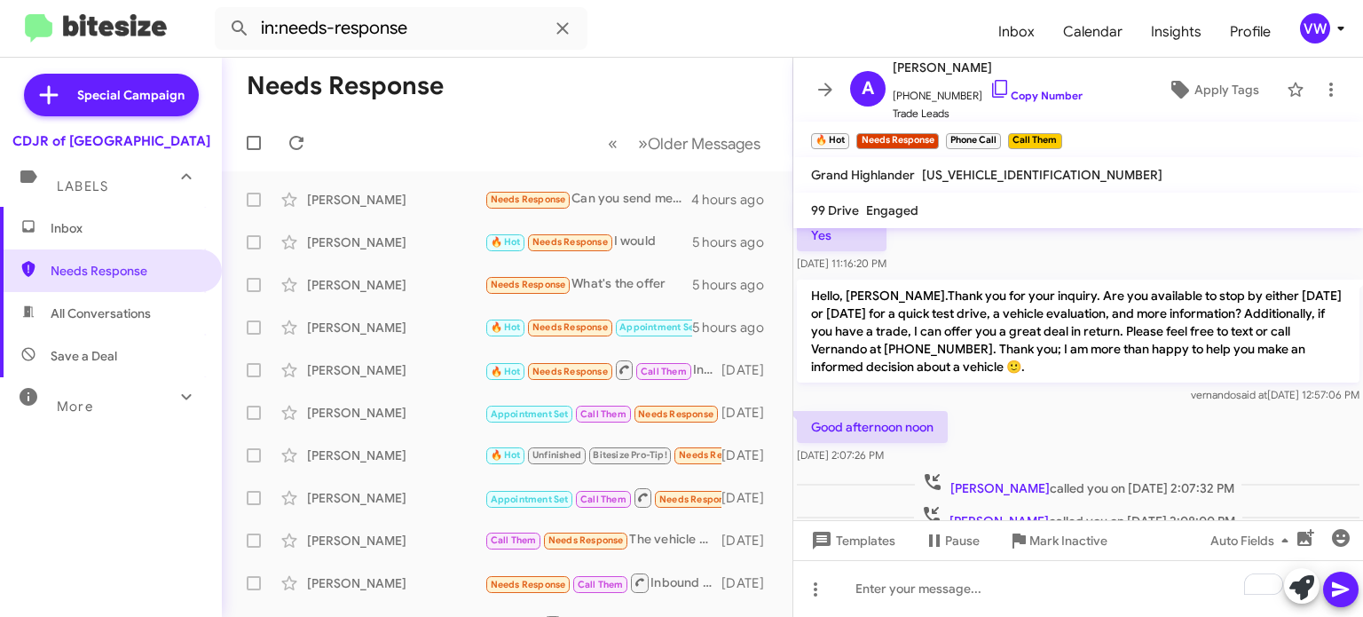
scroll to position [150, 0]
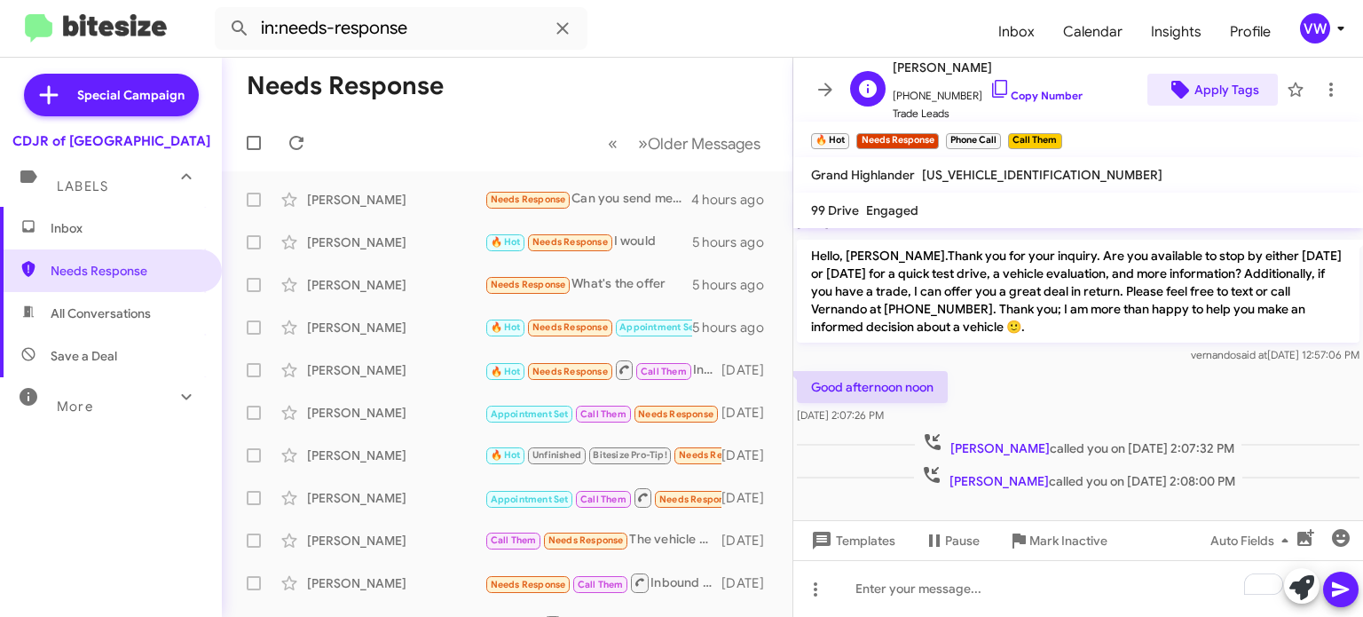
click at [1196, 102] on span "Apply Tags" at bounding box center [1226, 90] width 65 height 32
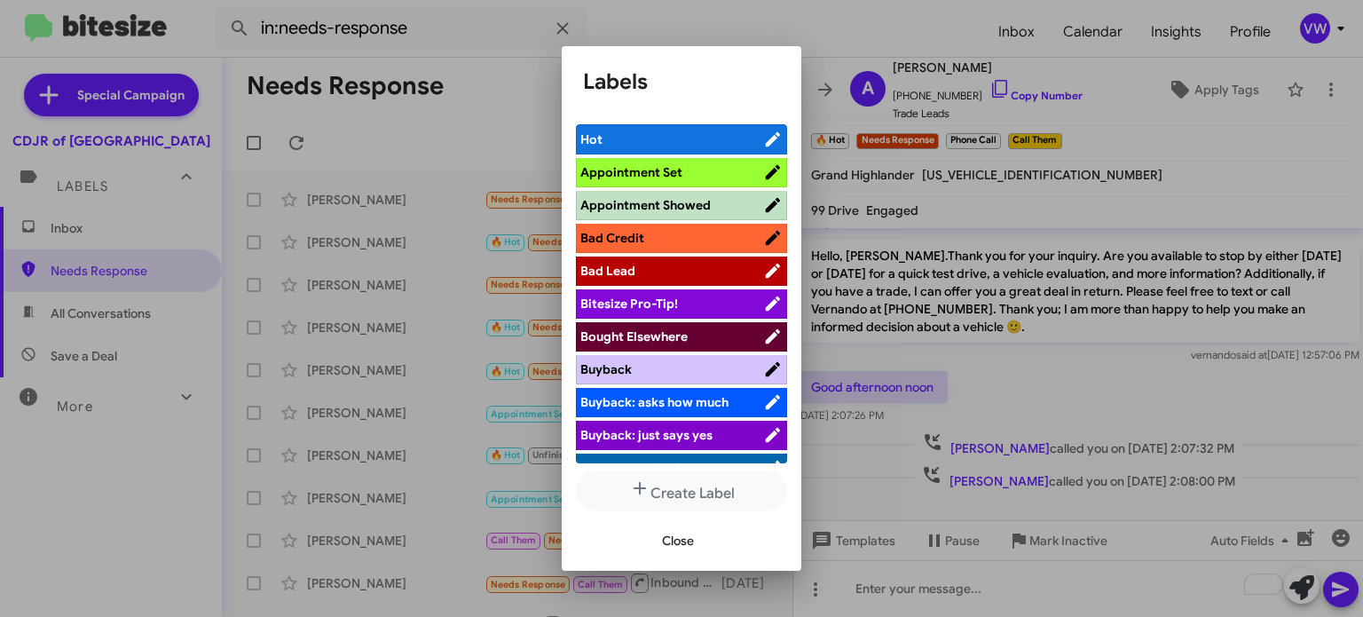
click at [671, 172] on span "Appointment Set" at bounding box center [631, 172] width 102 height 16
click at [675, 555] on span "Close" at bounding box center [678, 540] width 32 height 32
